Goal: Transaction & Acquisition: Download file/media

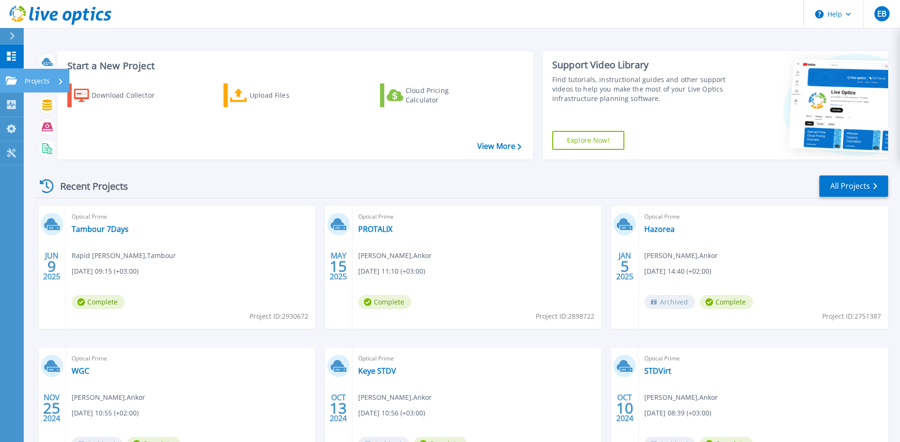
click at [11, 80] on icon at bounding box center [11, 80] width 11 height 8
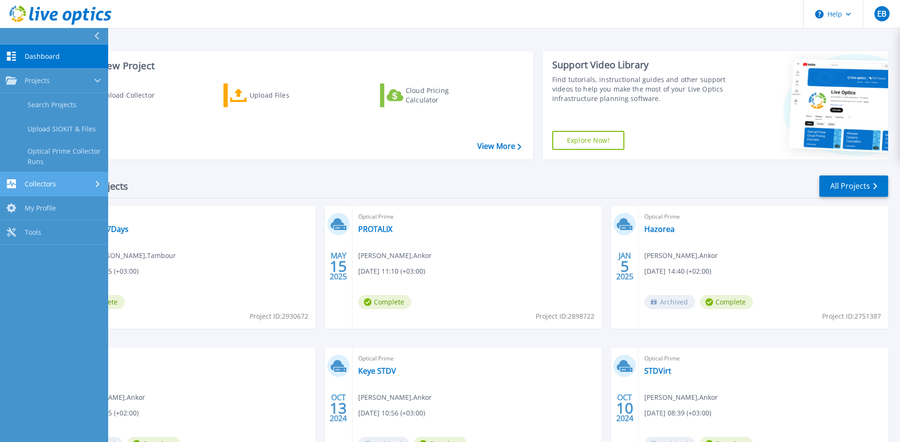
click at [42, 180] on span "Collectors" at bounding box center [40, 184] width 31 height 9
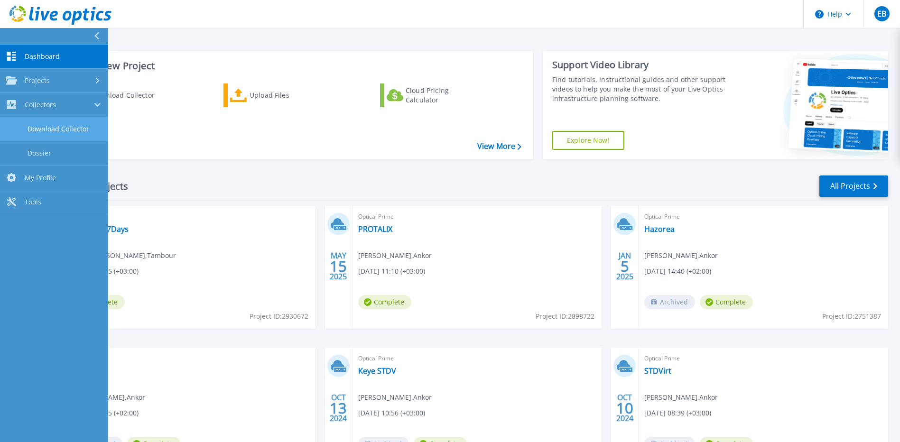
click at [53, 129] on link "Download Collector" at bounding box center [54, 129] width 108 height 24
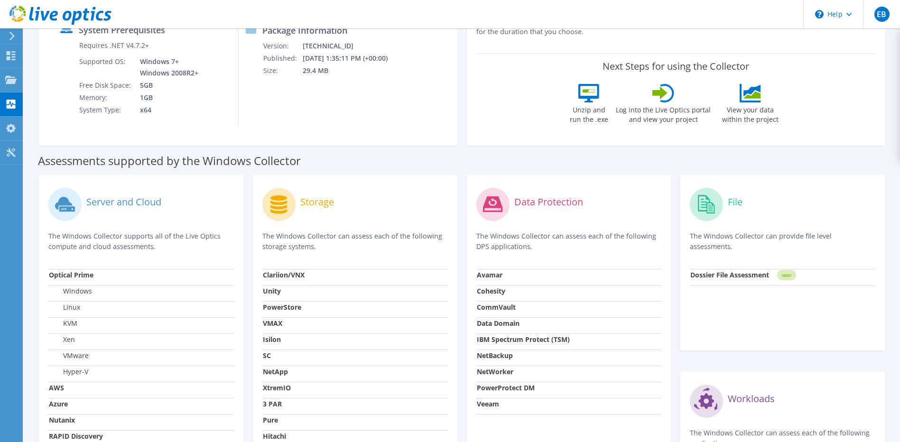
scroll to position [190, 0]
